Goal: Transaction & Acquisition: Purchase product/service

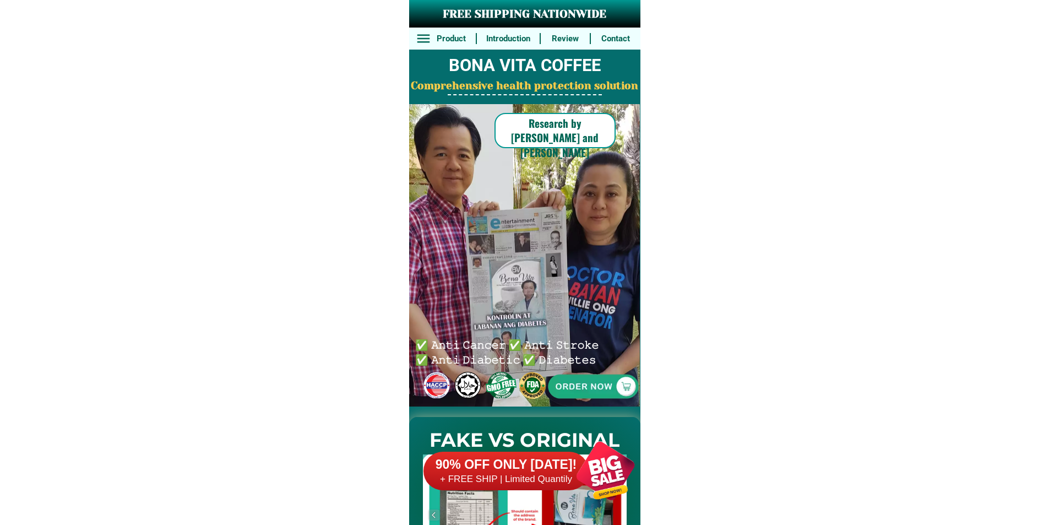
click at [489, 467] on h6 "90% OFF ONLY [DATE]!" at bounding box center [506, 465] width 165 height 17
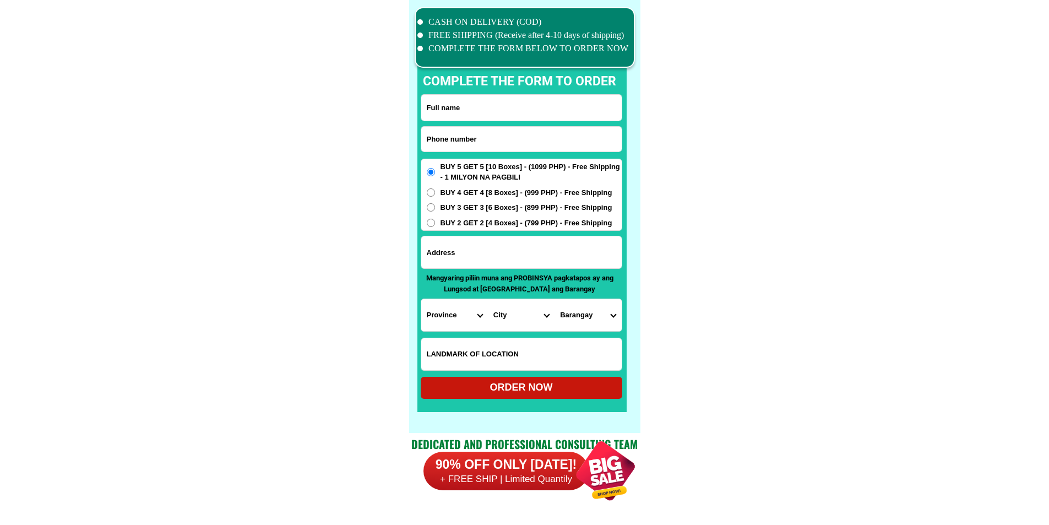
scroll to position [8563, 0]
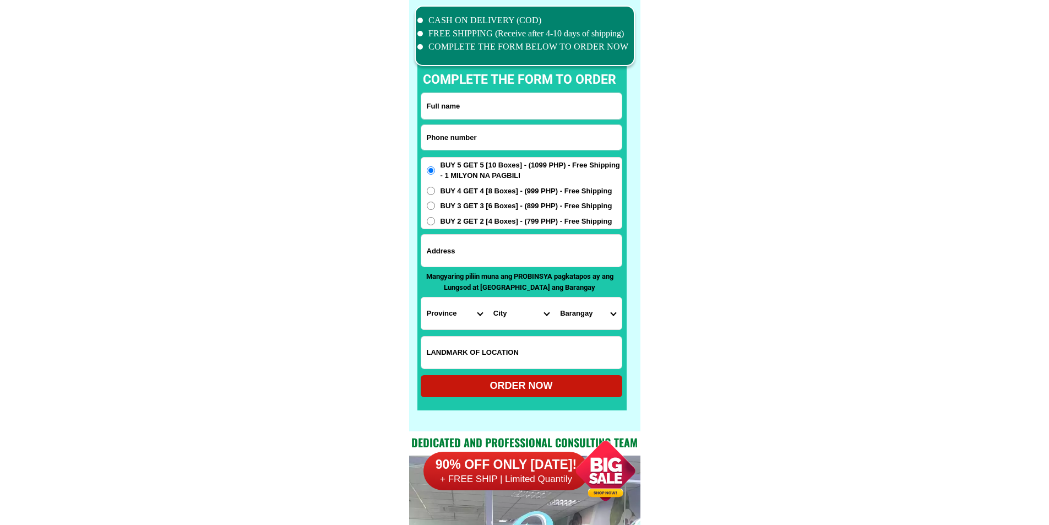
click at [511, 140] on input "Input phone_number" at bounding box center [521, 137] width 200 height 25
paste input "09704013831"
type input "09704013831"
click at [511, 106] on input "Input full_name" at bounding box center [521, 106] width 200 height 26
paste input "[PERSON_NAME]"
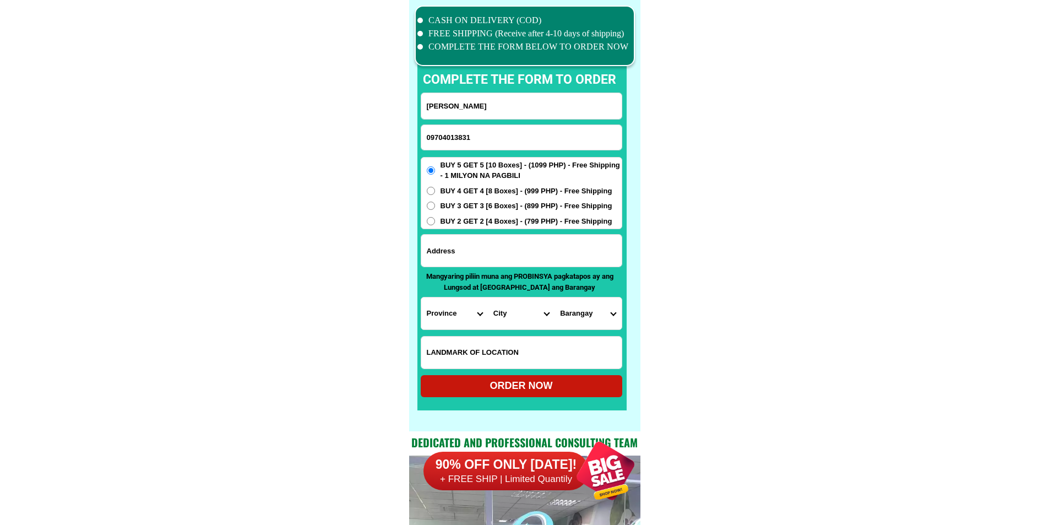
type input "[PERSON_NAME]"
click at [525, 246] on input "Input address" at bounding box center [521, 251] width 200 height 32
paste input "Brgy camohaguin Sitio [PERSON_NAME][GEOGRAPHIC_DATA][GEOGRAPHIC_DATA]"
type input "Brgy camohaguin Sitio [PERSON_NAME][GEOGRAPHIC_DATA][GEOGRAPHIC_DATA]"
click at [437, 294] on form "[PERSON_NAME] 09704013831 ORDER NOW [GEOGRAPHIC_DATA][PERSON_NAME][GEOGRAPHIC_D…" at bounding box center [522, 245] width 202 height 305
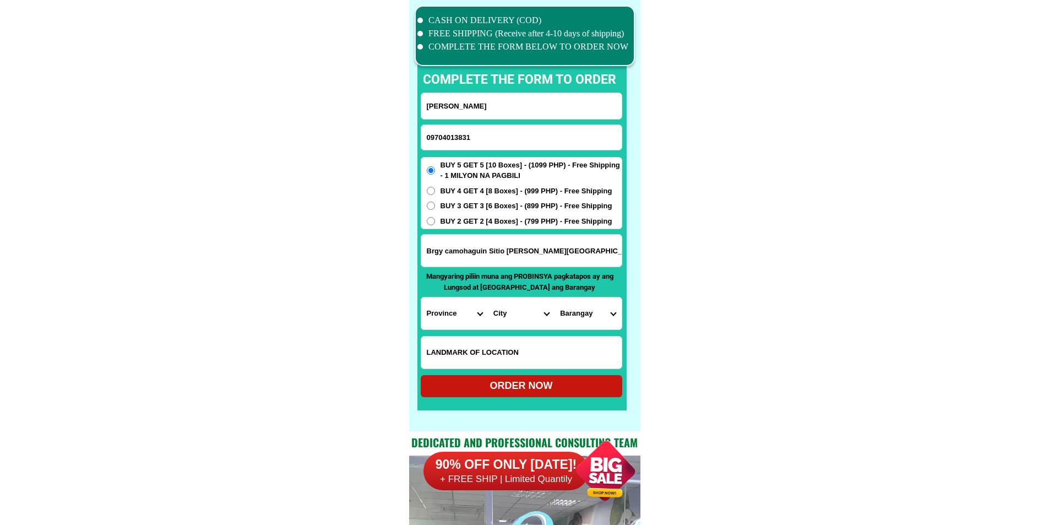
click at [445, 310] on select "Province [GEOGRAPHIC_DATA] [GEOGRAPHIC_DATA][PERSON_NAME][GEOGRAPHIC_DATA][GEOG…" at bounding box center [454, 313] width 67 height 32
select select "63_397"
click at [497, 306] on select "City [GEOGRAPHIC_DATA][PERSON_NAME][GEOGRAPHIC_DATA][GEOGRAPHIC_DATA] [GEOGRAPH…" at bounding box center [521, 313] width 67 height 32
select select "63_3974591"
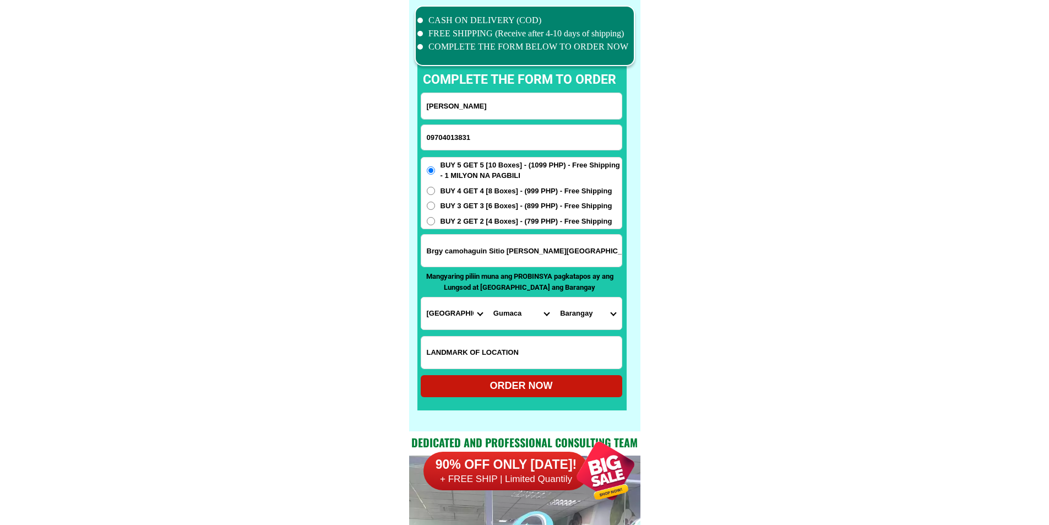
click at [598, 319] on select "Barangay Adia bitaog Anonangin Bagong buhay (pob.) Bamban Bantad Batong dalig B…" at bounding box center [588, 313] width 67 height 32
click at [598, 317] on select "Barangay Adia bitaog Anonangin Bagong buhay (pob.) Bamban Bantad Batong dalig B…" at bounding box center [588, 313] width 67 height 32
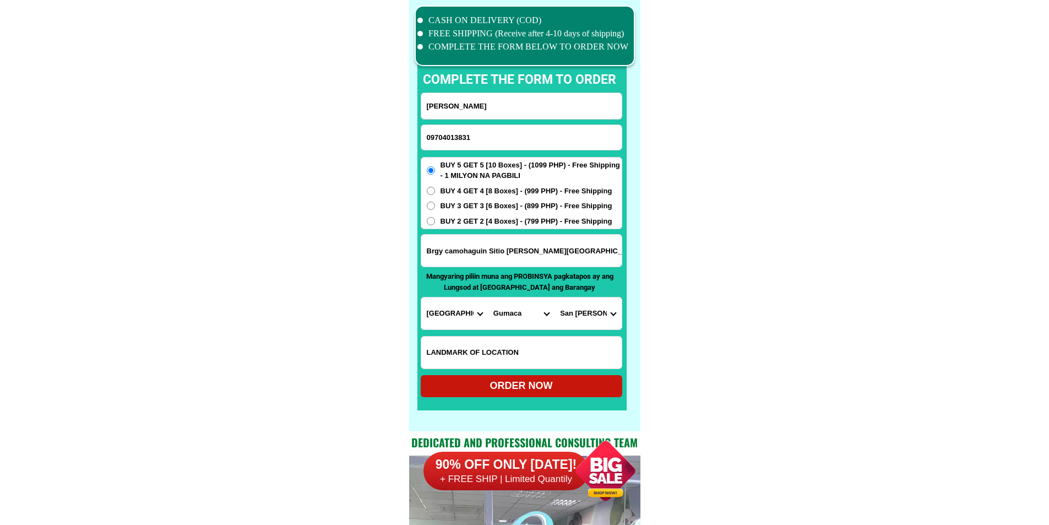
click at [598, 317] on select "Barangay Adia bitaog Anonangin Bagong buhay (pob.) Bamban Bantad Batong dalig B…" at bounding box center [588, 313] width 67 height 32
select select "63_39745912840"
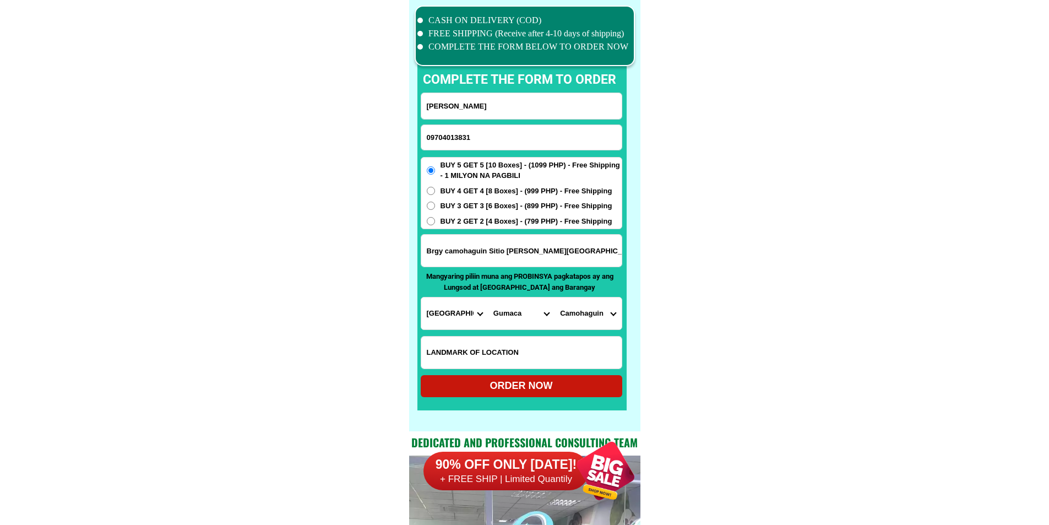
click at [475, 379] on div "ORDER NOW" at bounding box center [522, 385] width 202 height 15
radio input "true"
